Goal: Information Seeking & Learning: Learn about a topic

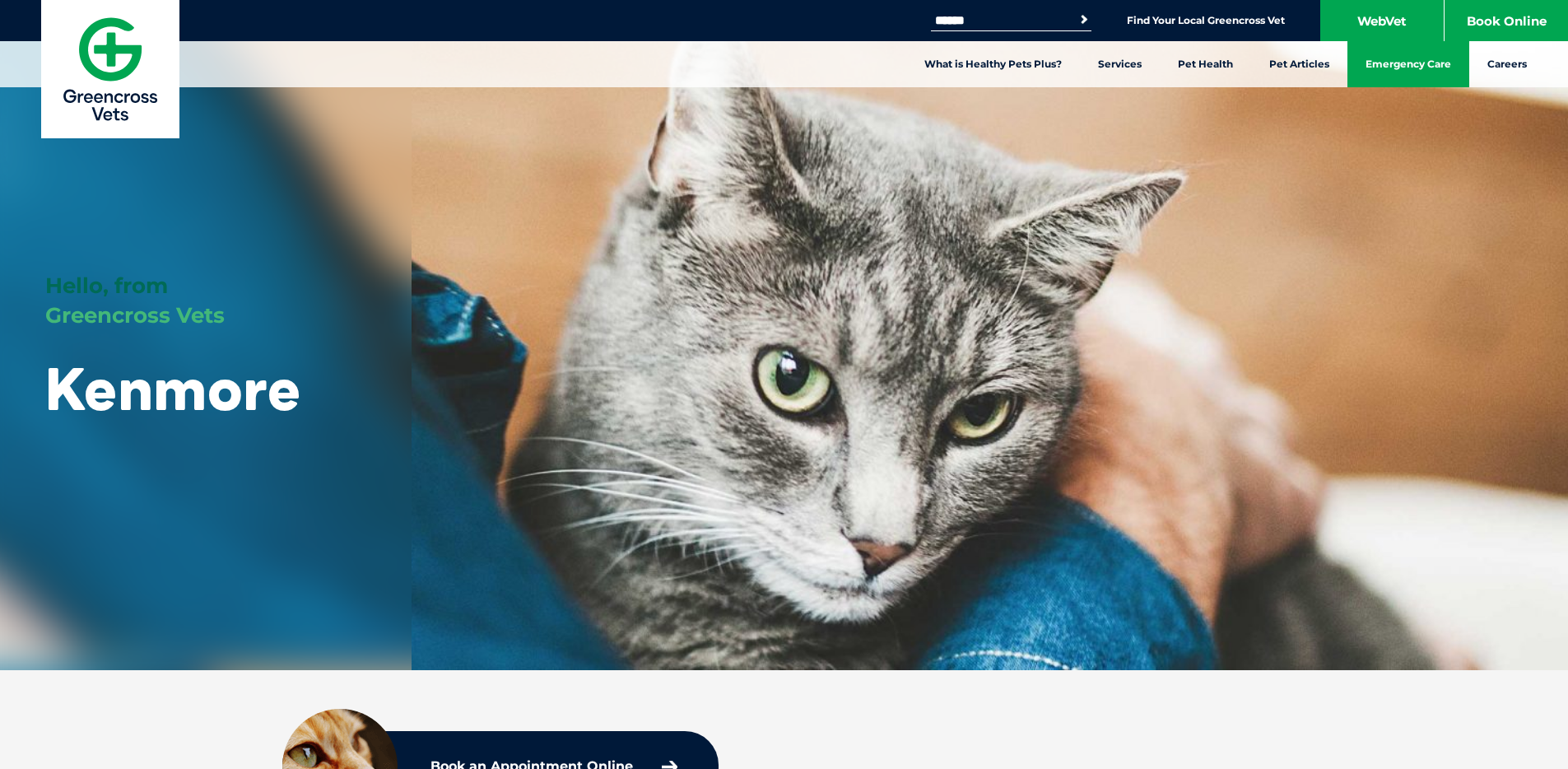
click at [1406, 59] on link "Emergency Care" at bounding box center [1409, 65] width 122 height 46
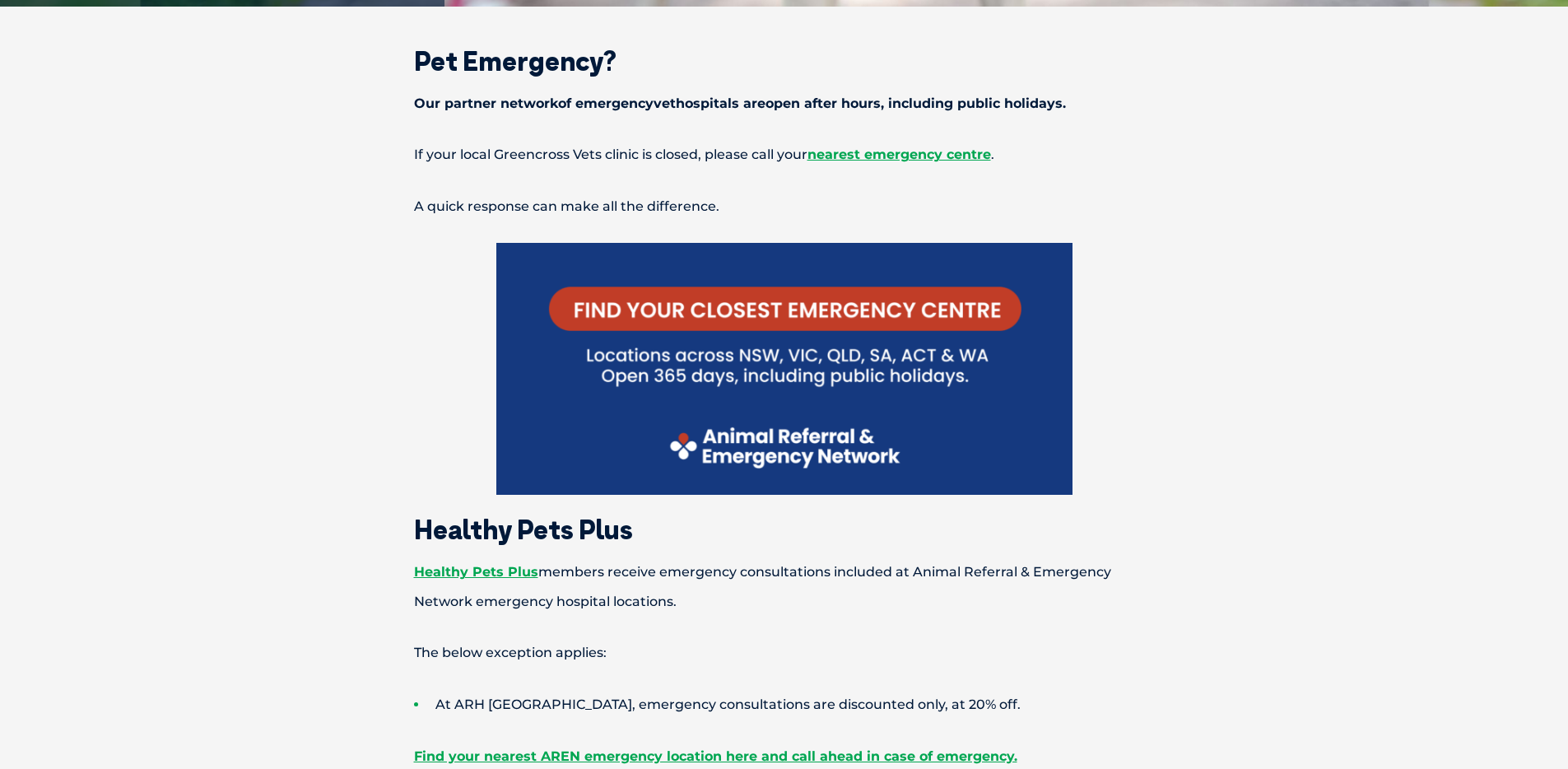
scroll to position [564, 0]
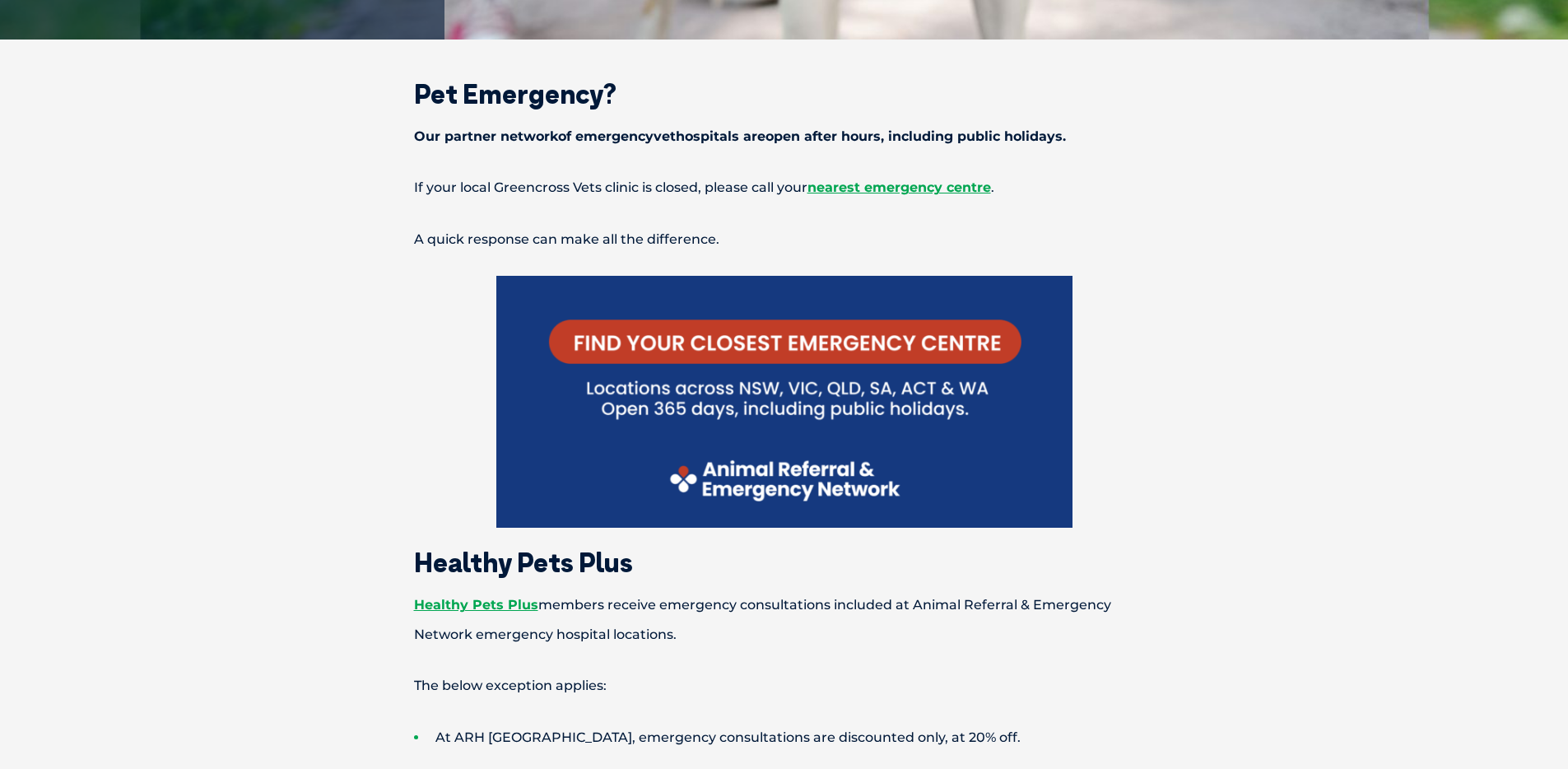
click at [852, 335] on img at bounding box center [784, 402] width 576 height 251
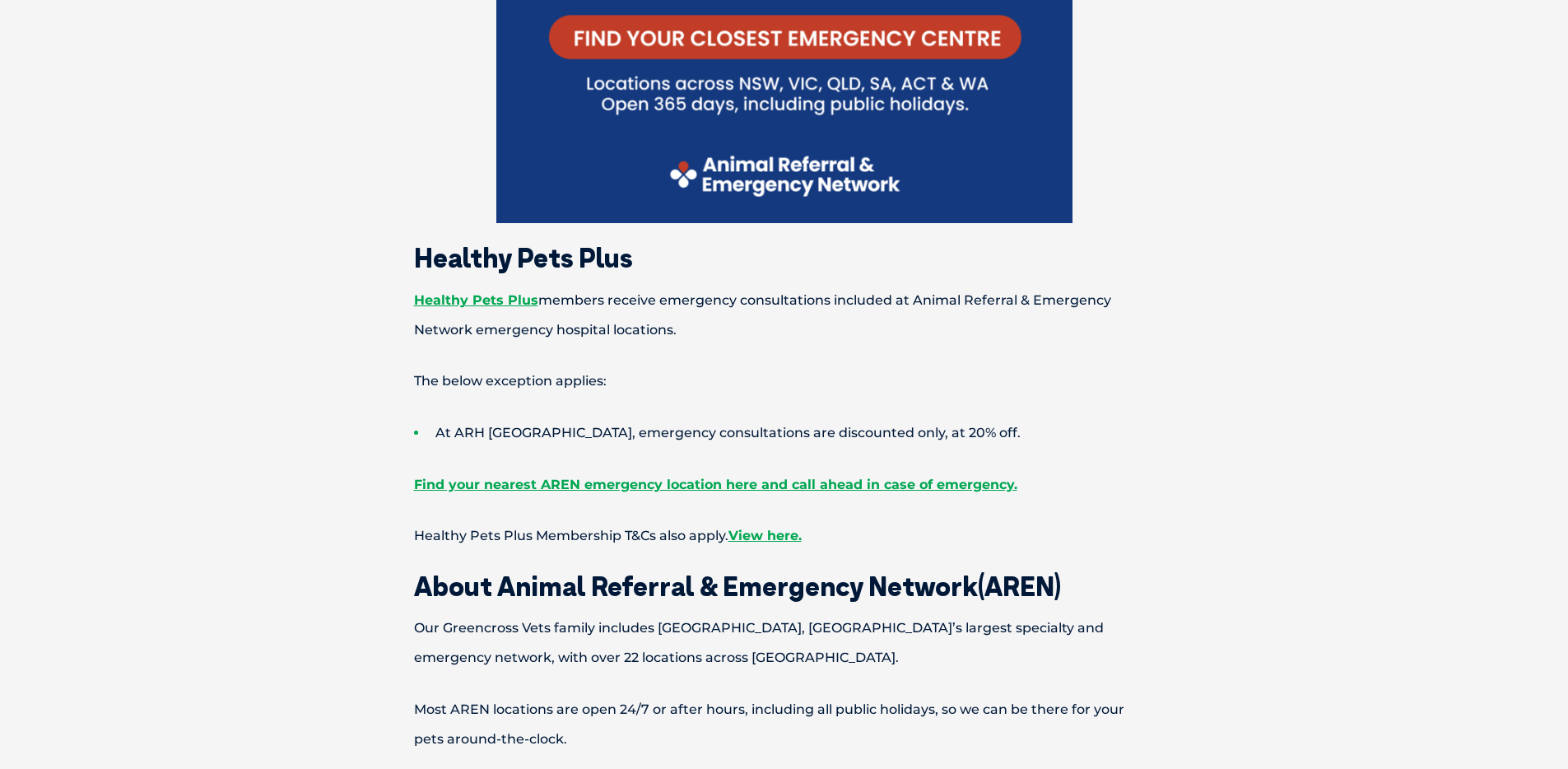
scroll to position [844, 0]
